Goal: Find contact information: Find contact information

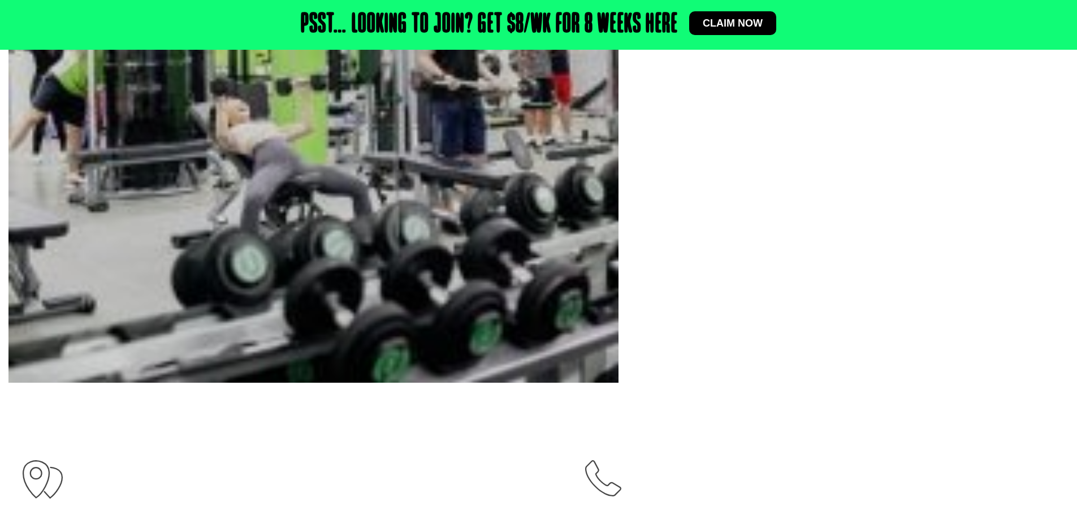
scroll to position [651, 0]
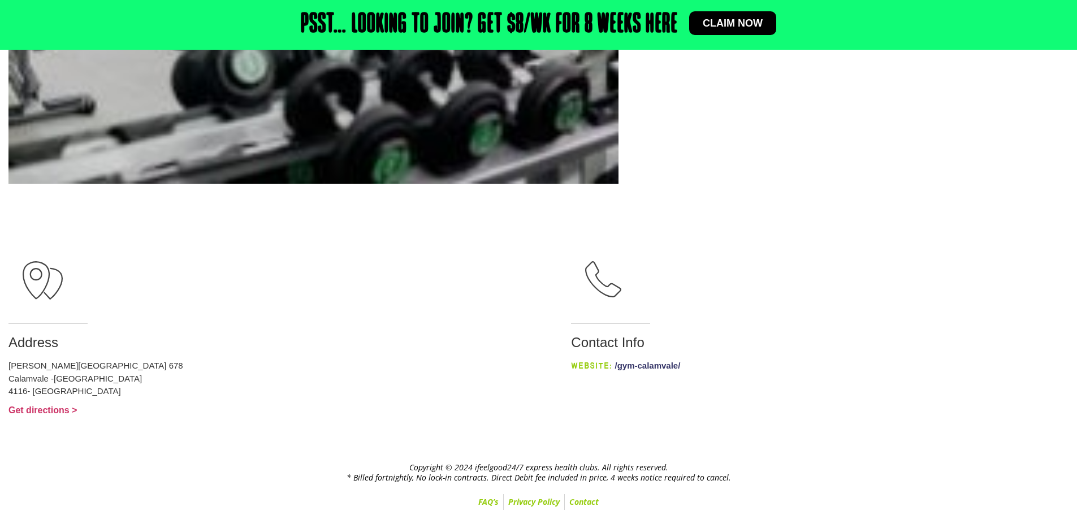
click at [615, 366] on link "/gym-calamvale/" at bounding box center [648, 366] width 66 height 10
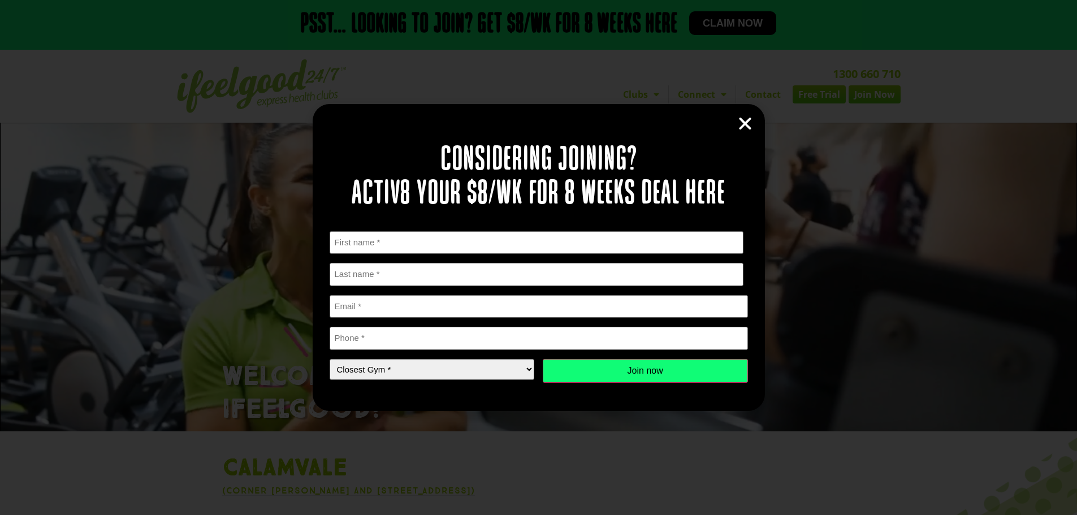
click at [740, 122] on icon "Close" at bounding box center [745, 123] width 17 height 17
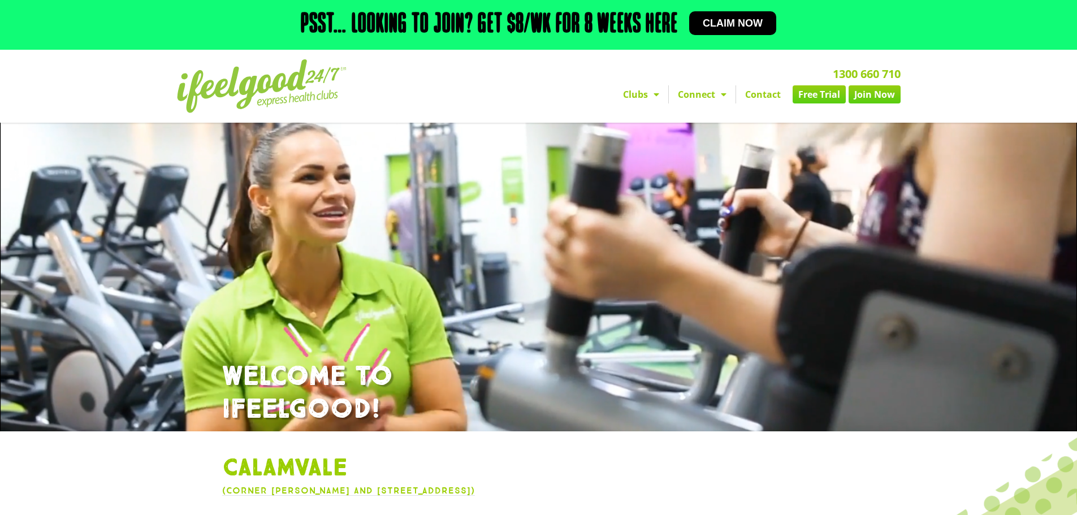
click at [776, 97] on link "Contact" at bounding box center [763, 94] width 54 height 18
